Goal: Task Accomplishment & Management: Use online tool/utility

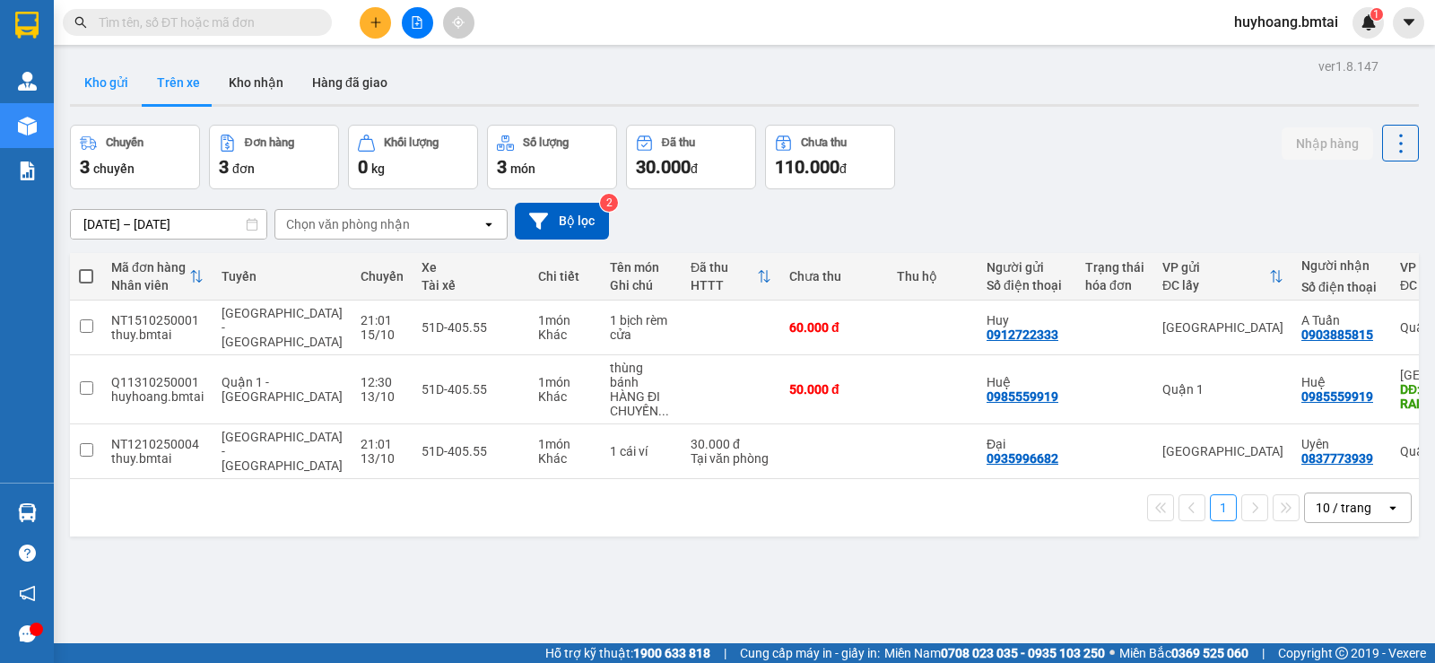
click at [96, 73] on button "Kho gửi" at bounding box center [106, 82] width 73 height 43
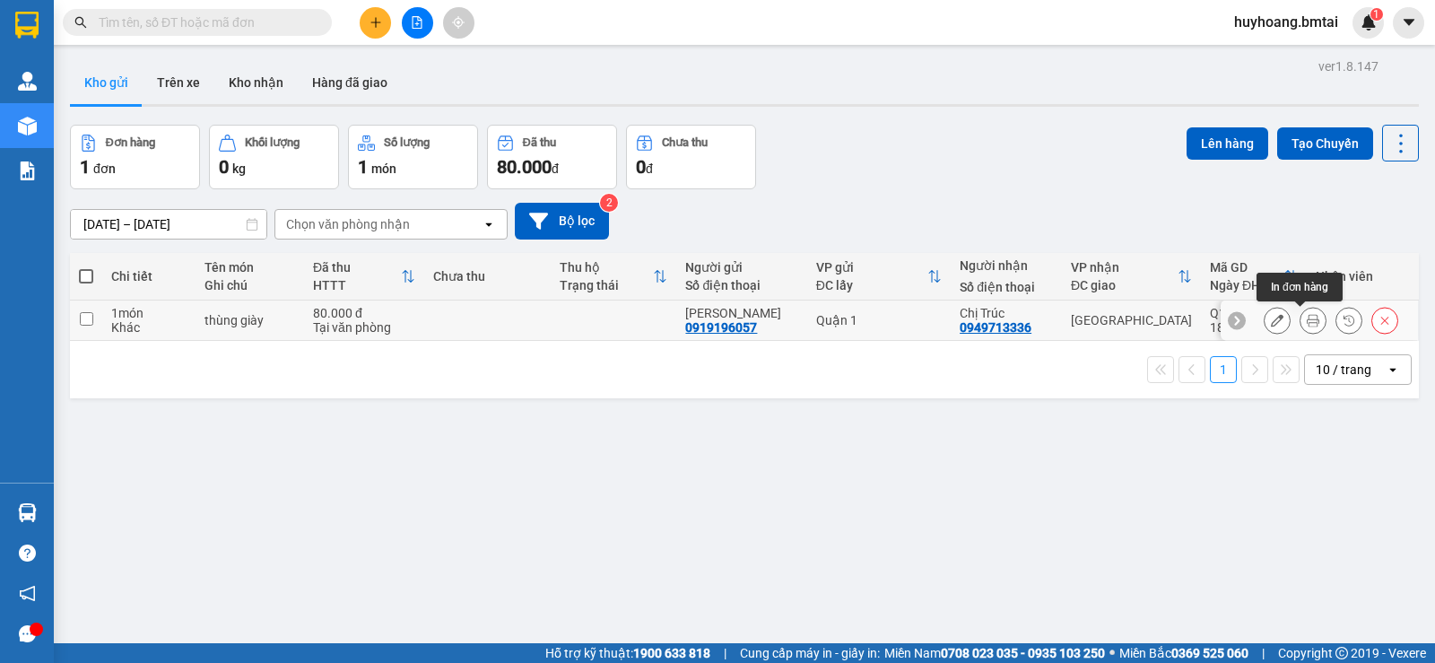
click at [1307, 318] on icon at bounding box center [1313, 320] width 13 height 13
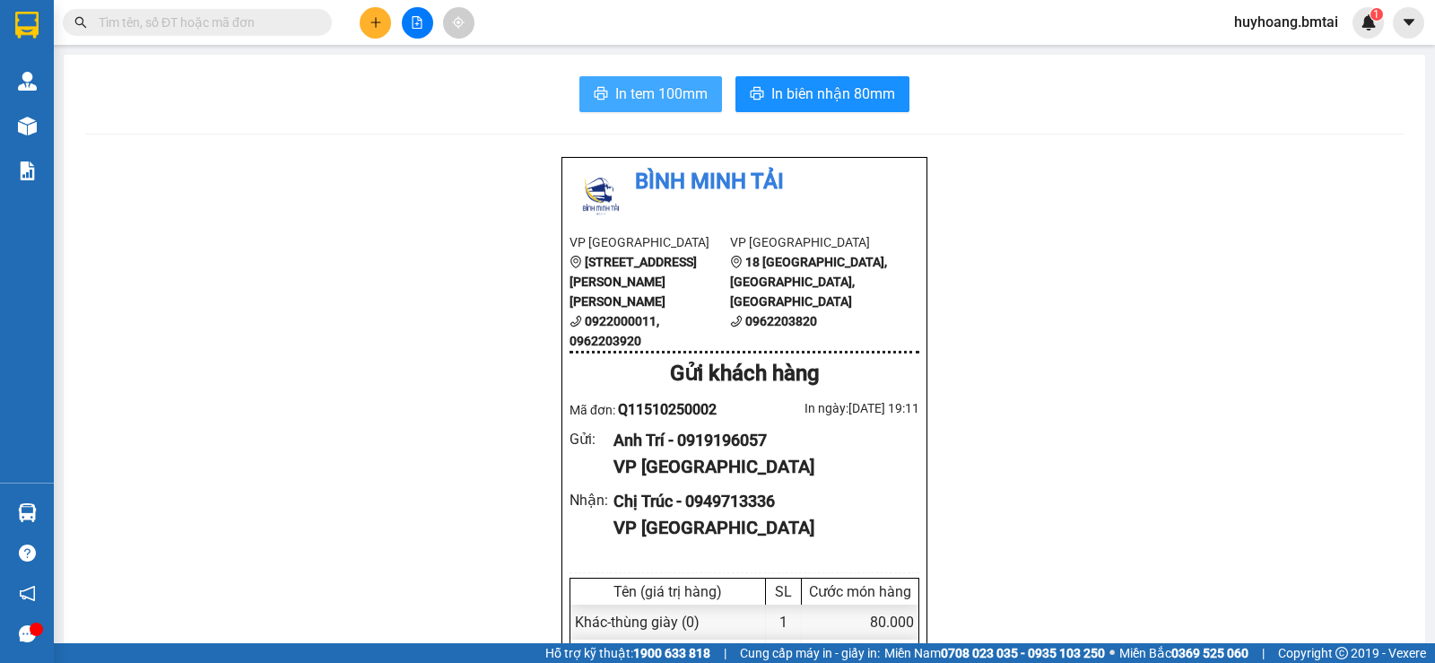
click at [675, 90] on span "In tem 100mm" at bounding box center [661, 94] width 92 height 22
click at [640, 97] on span "In tem 100mm" at bounding box center [661, 94] width 92 height 22
click at [604, 83] on button "In tem 100mm" at bounding box center [651, 94] width 143 height 36
click at [603, 92] on button "In tem 100mm" at bounding box center [651, 94] width 143 height 36
click at [638, 88] on span "In tem 100mm" at bounding box center [661, 94] width 92 height 22
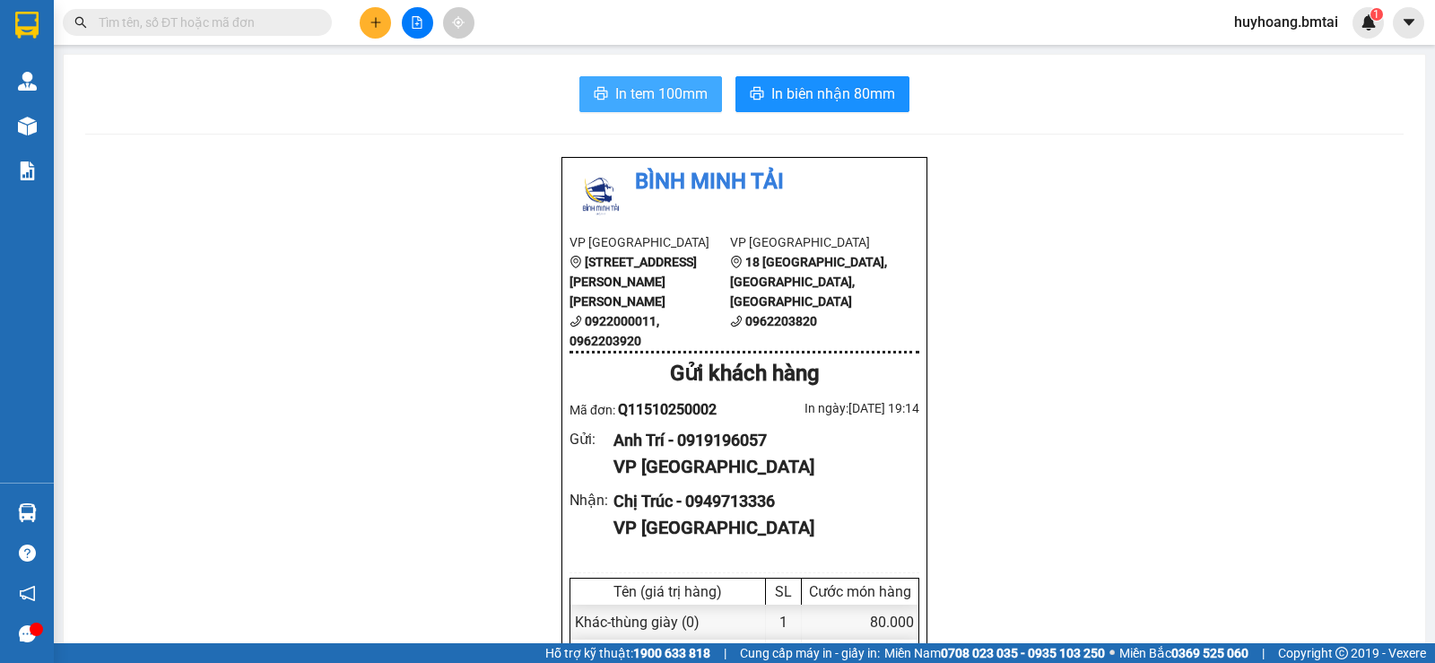
click at [683, 101] on span "In tem 100mm" at bounding box center [661, 94] width 92 height 22
